Goal: Information Seeking & Learning: Learn about a topic

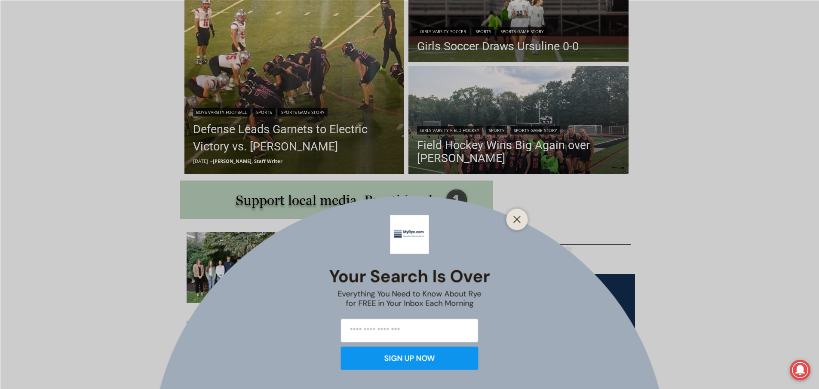
scroll to position [301, 0]
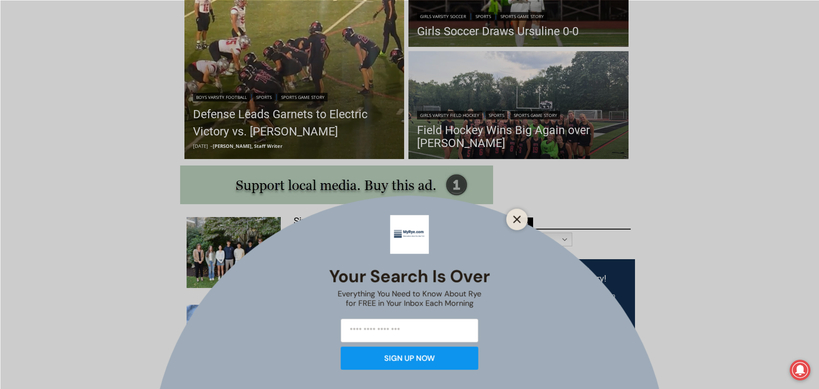
click at [518, 219] on line "Close" at bounding box center [517, 219] width 6 height 6
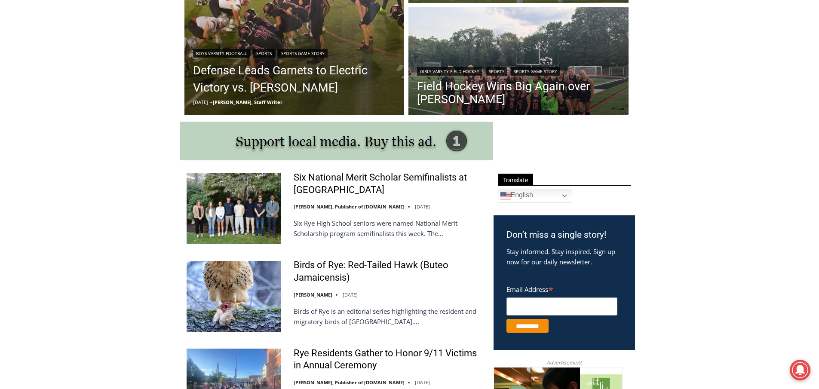
scroll to position [387, 0]
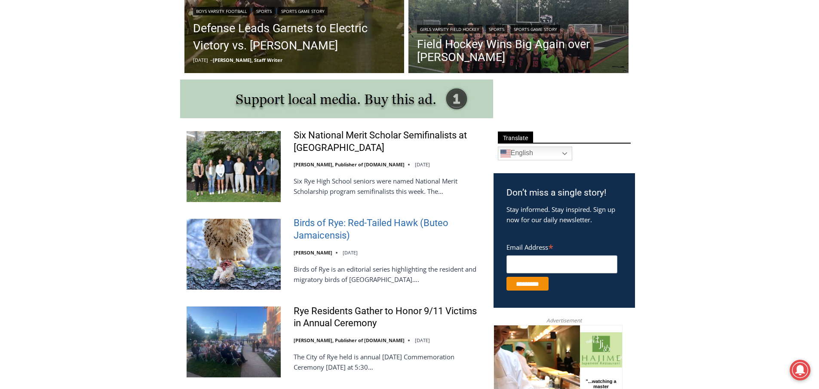
click at [332, 226] on link "Birds of Rye: Red-Tailed Hawk (Buteo Jamaicensis)" at bounding box center [388, 229] width 189 height 25
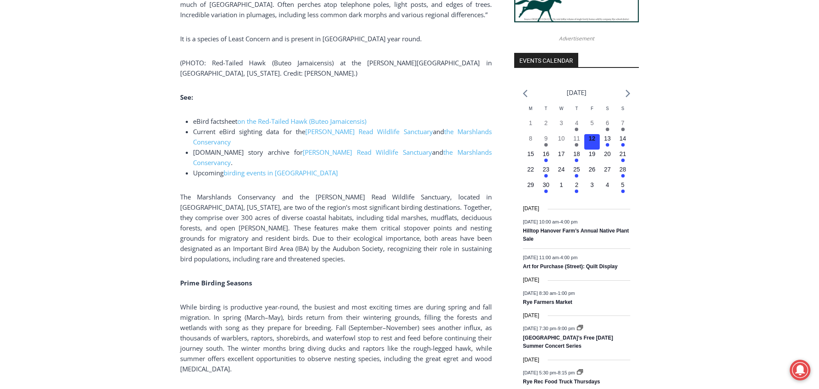
scroll to position [946, 0]
